Goal: Information Seeking & Learning: Learn about a topic

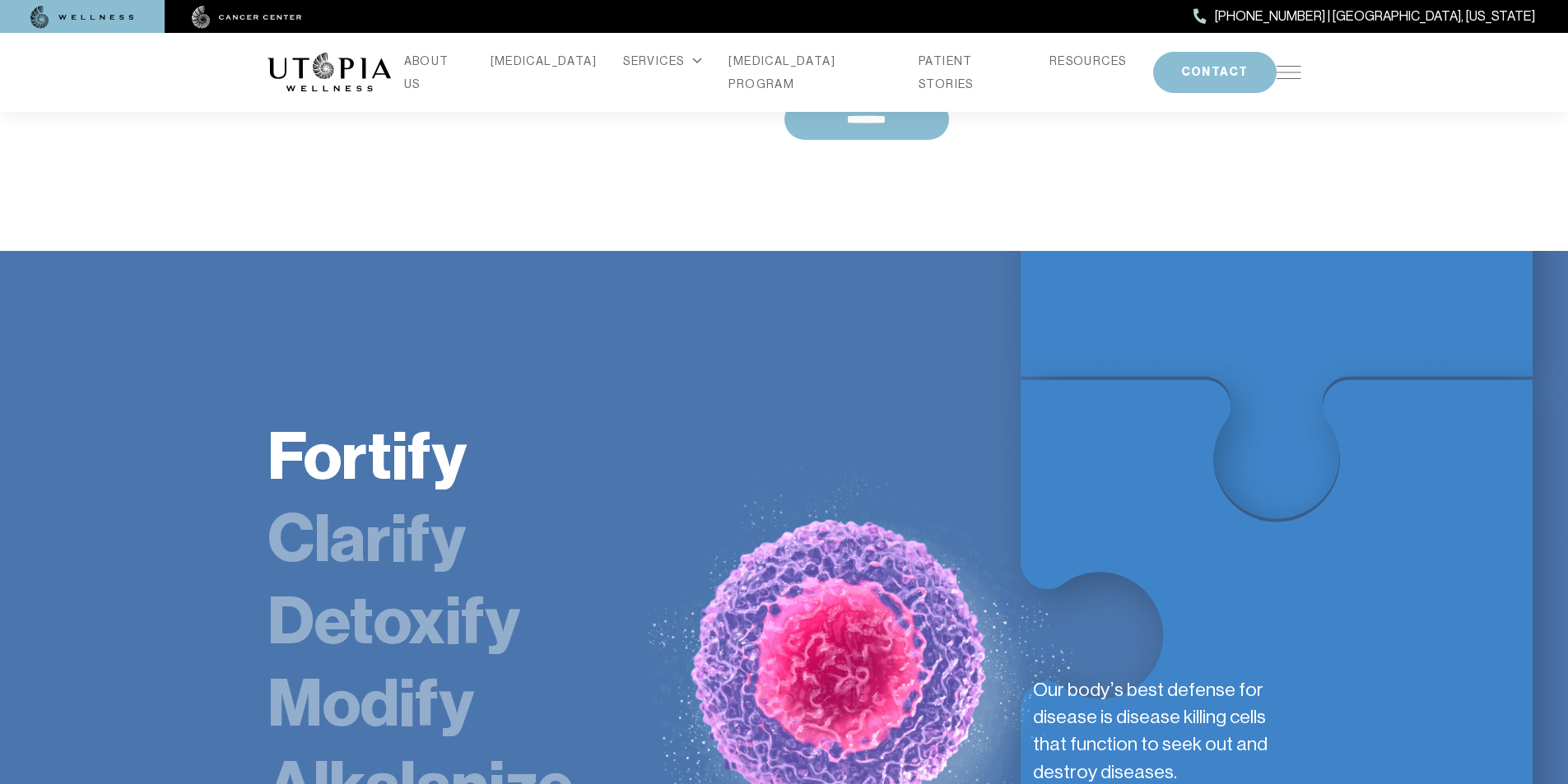
scroll to position [2716, 0]
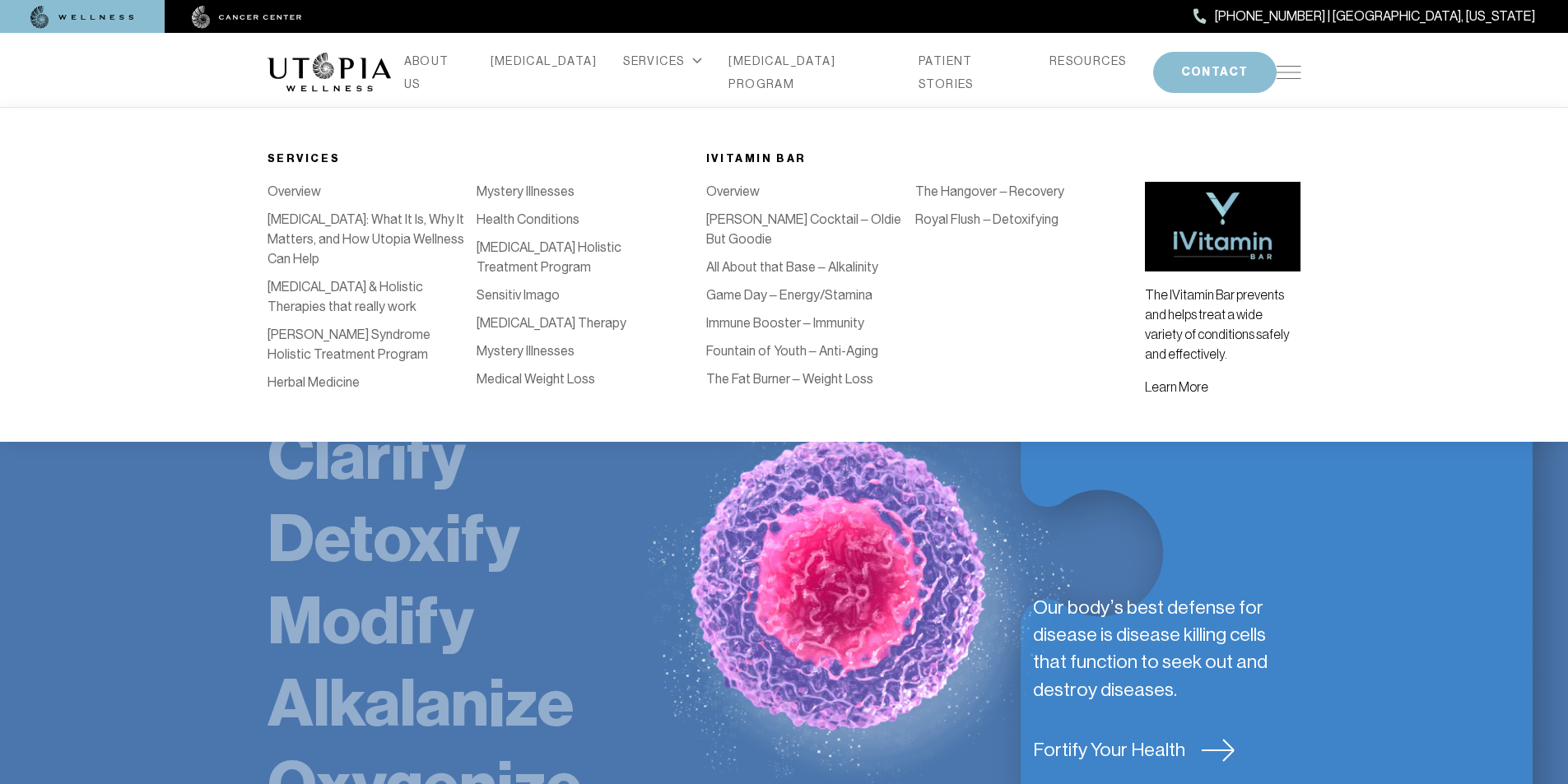
click at [660, 71] on div "SERVICES" at bounding box center [662, 61] width 79 height 23
click at [956, 211] on link "Royal Flush – Detoxifying" at bounding box center [987, 219] width 143 height 16
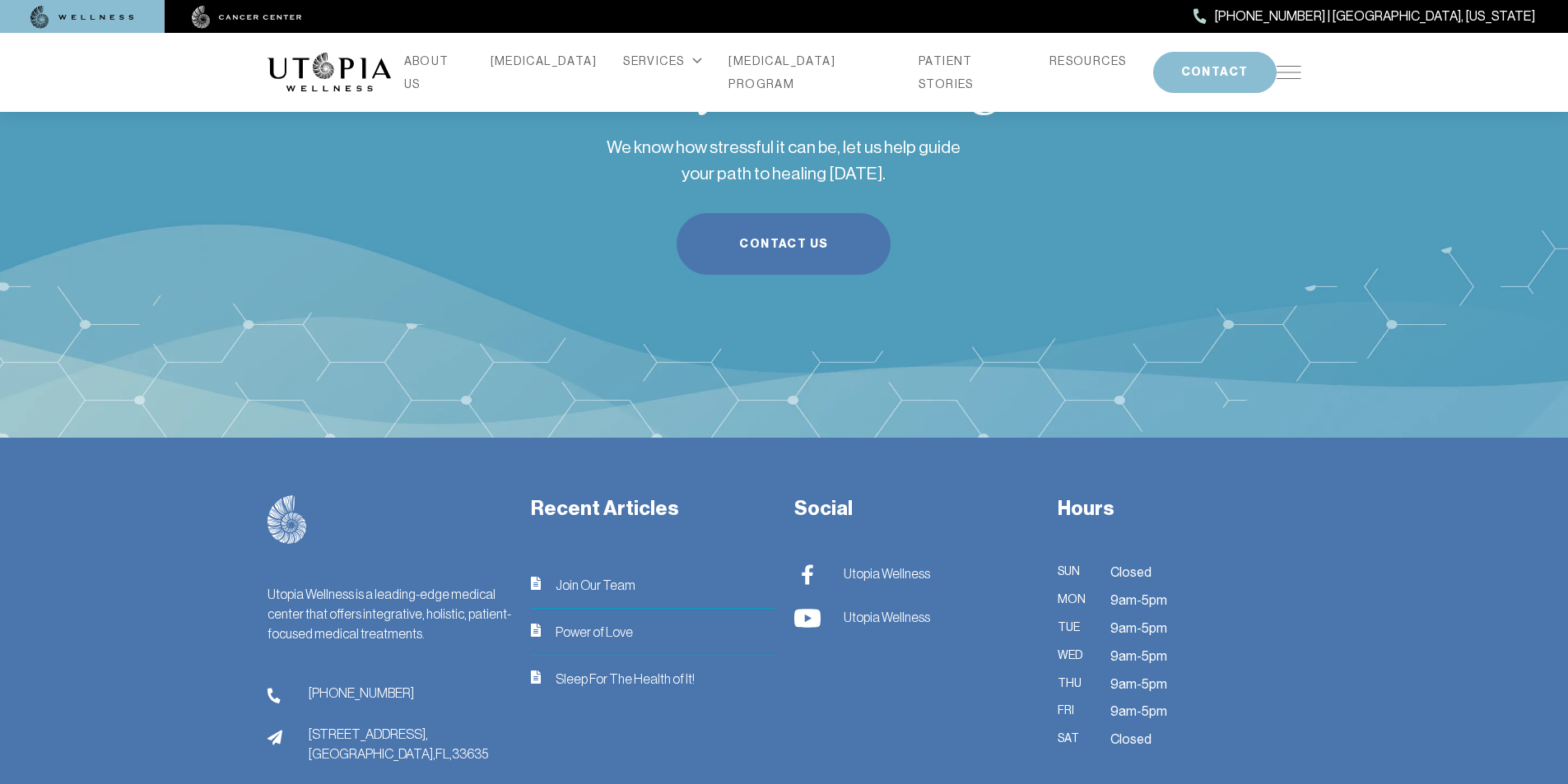
scroll to position [3457, 0]
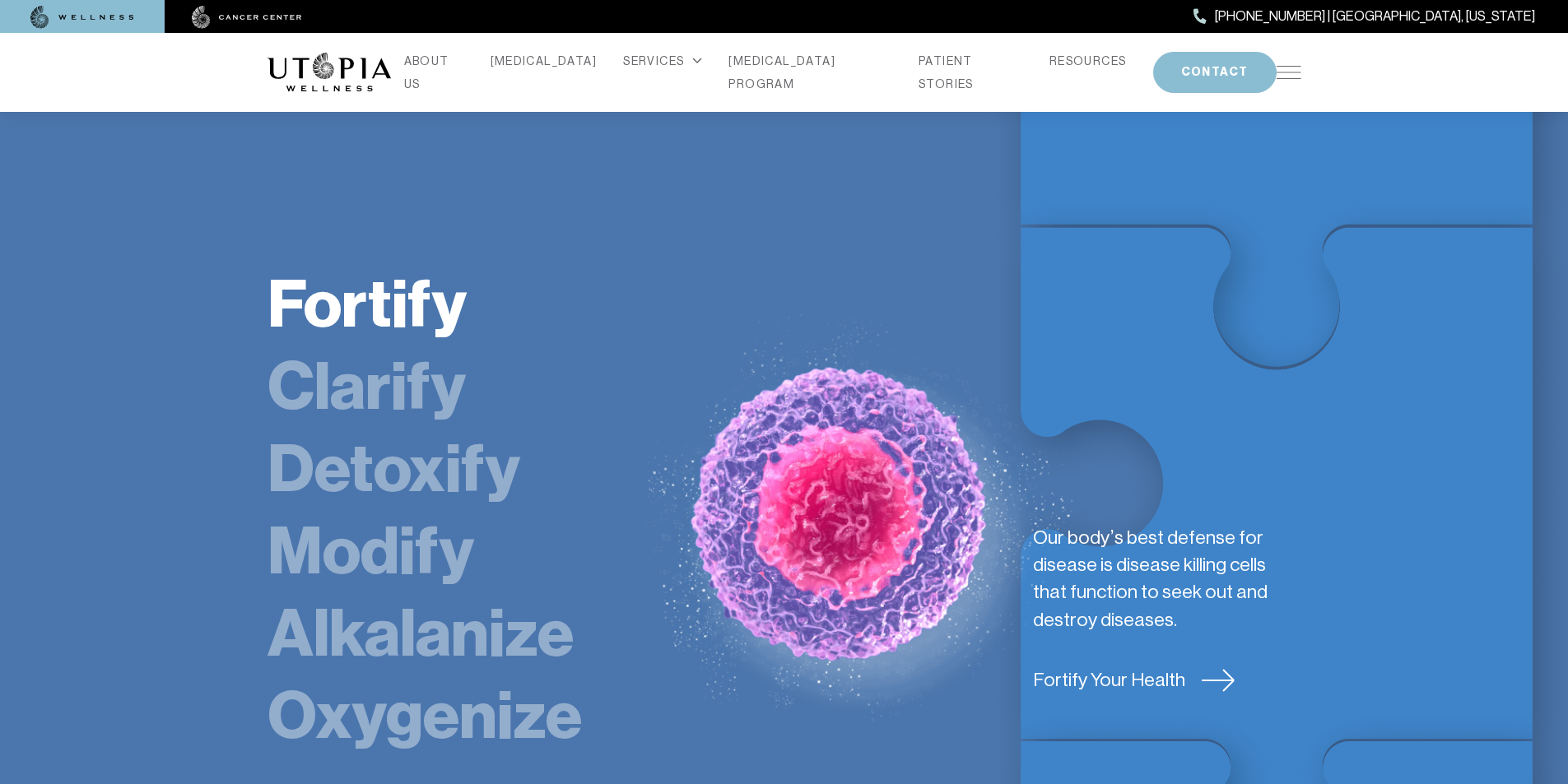
scroll to position [2727, 0]
